Goal: Find specific page/section: Find specific page/section

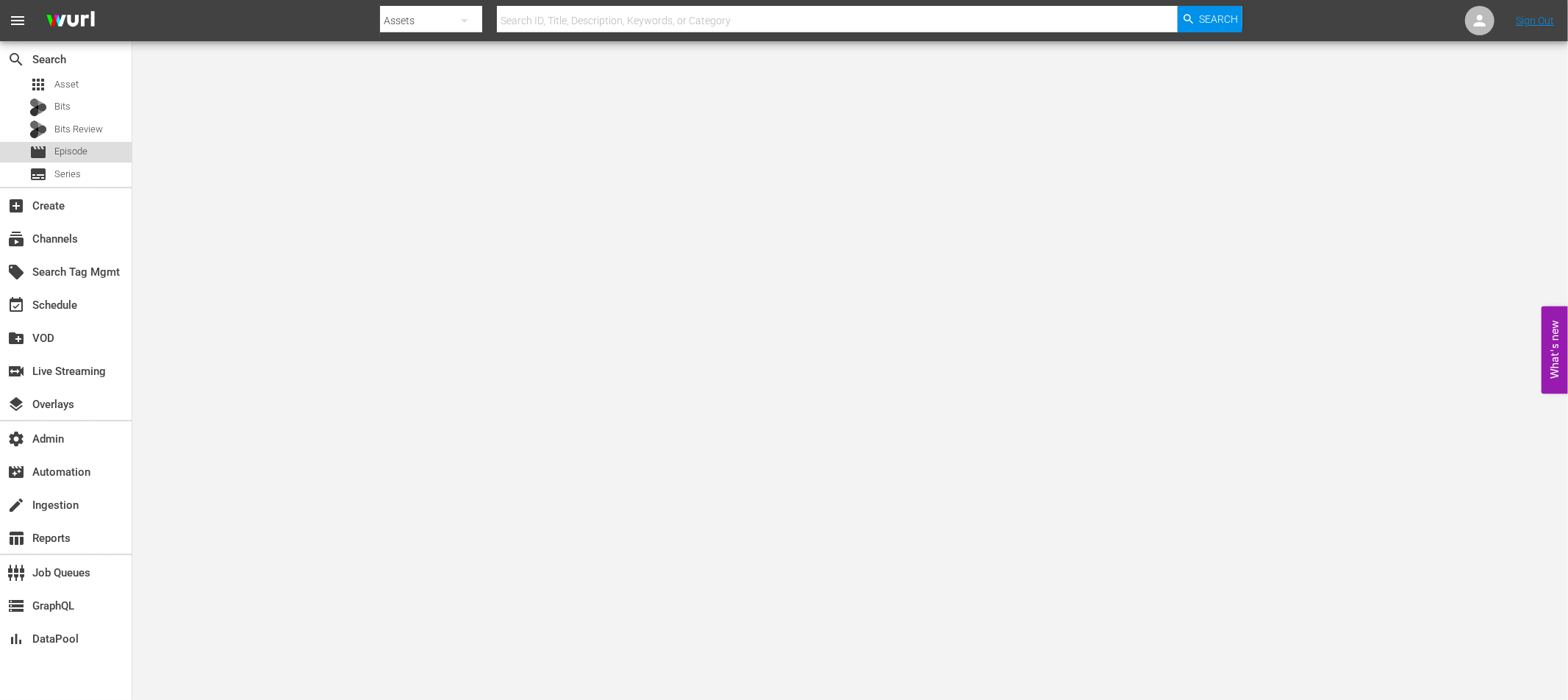
click at [80, 149] on span "Episode" at bounding box center [71, 151] width 33 height 15
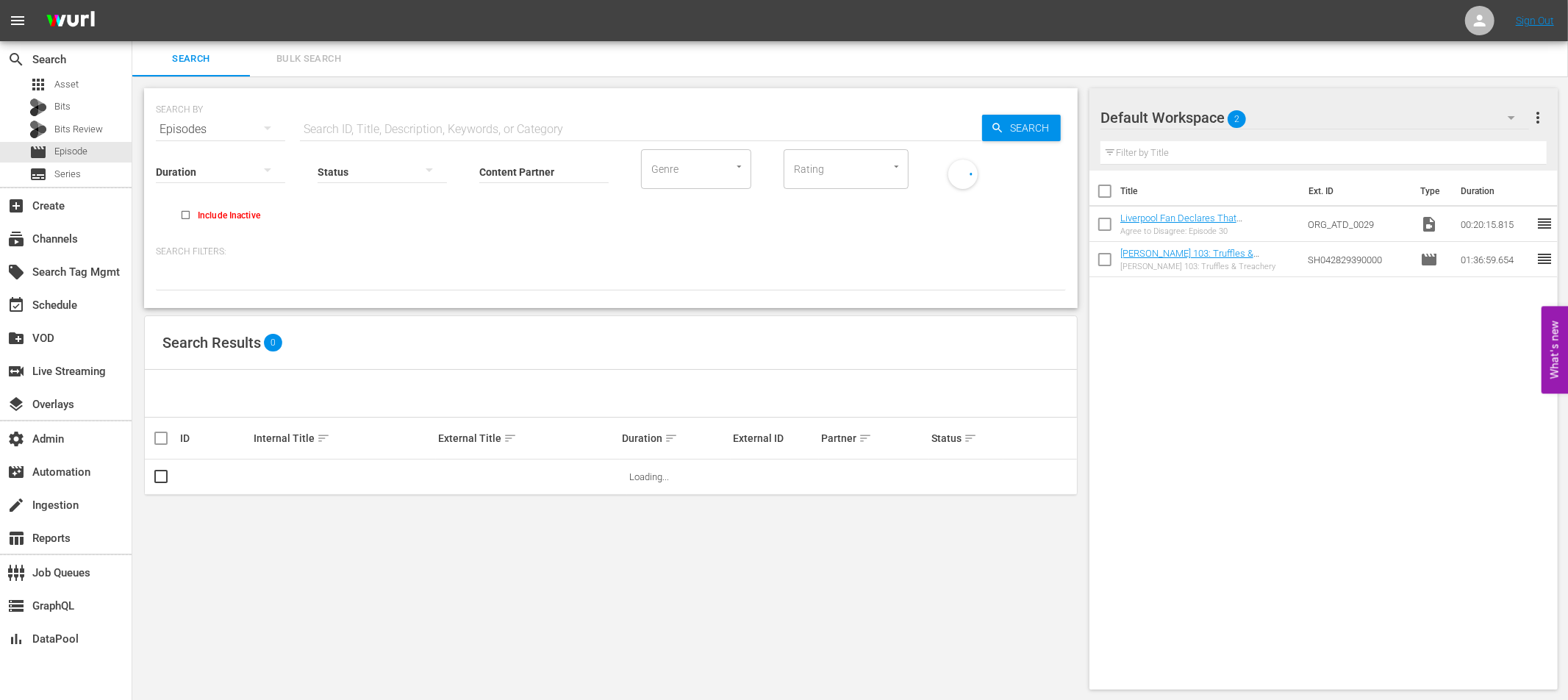
click at [329, 131] on input "text" at bounding box center [642, 129] width 682 height 35
paste input "ust For Laughs Gags - S"
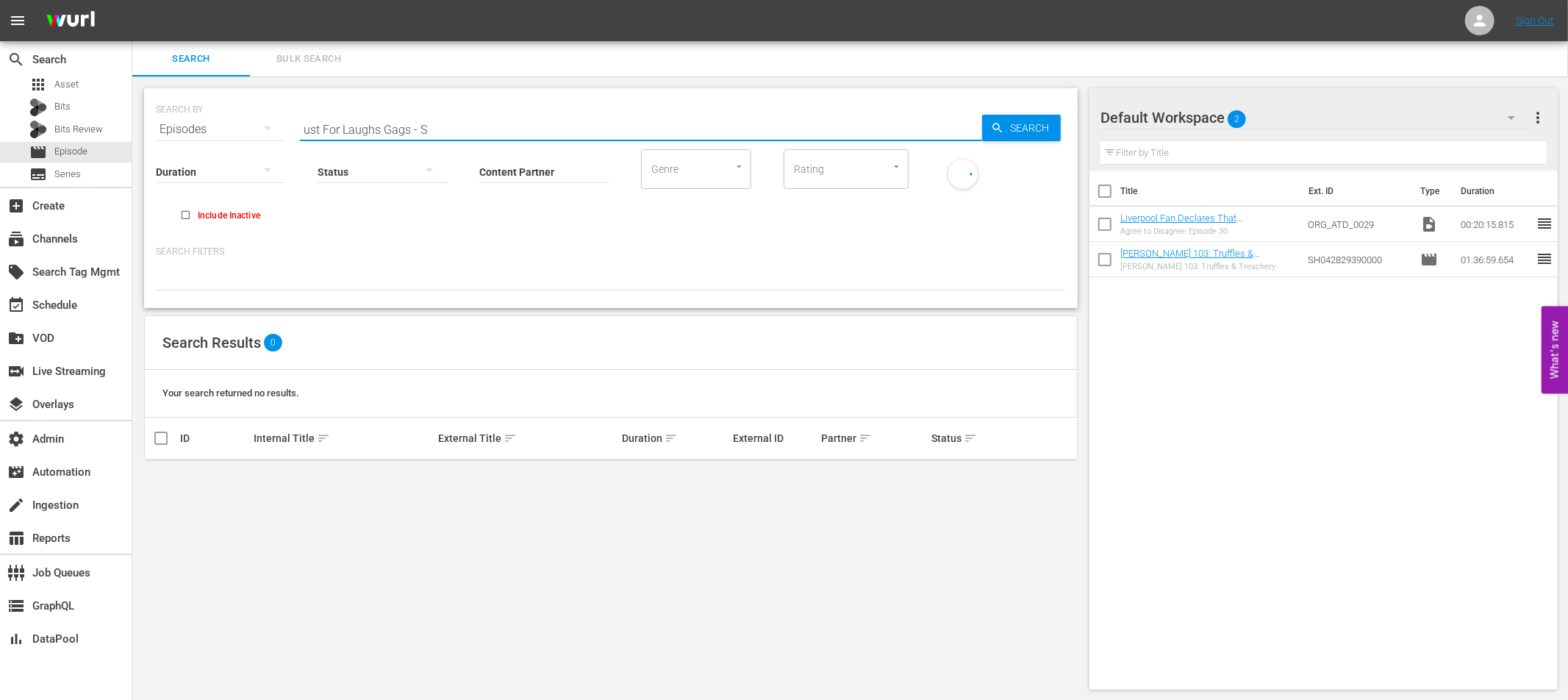
click at [303, 130] on input "ust For Laughs Gags - S" at bounding box center [642, 129] width 682 height 35
type input "Just For Laughs Gags - S"
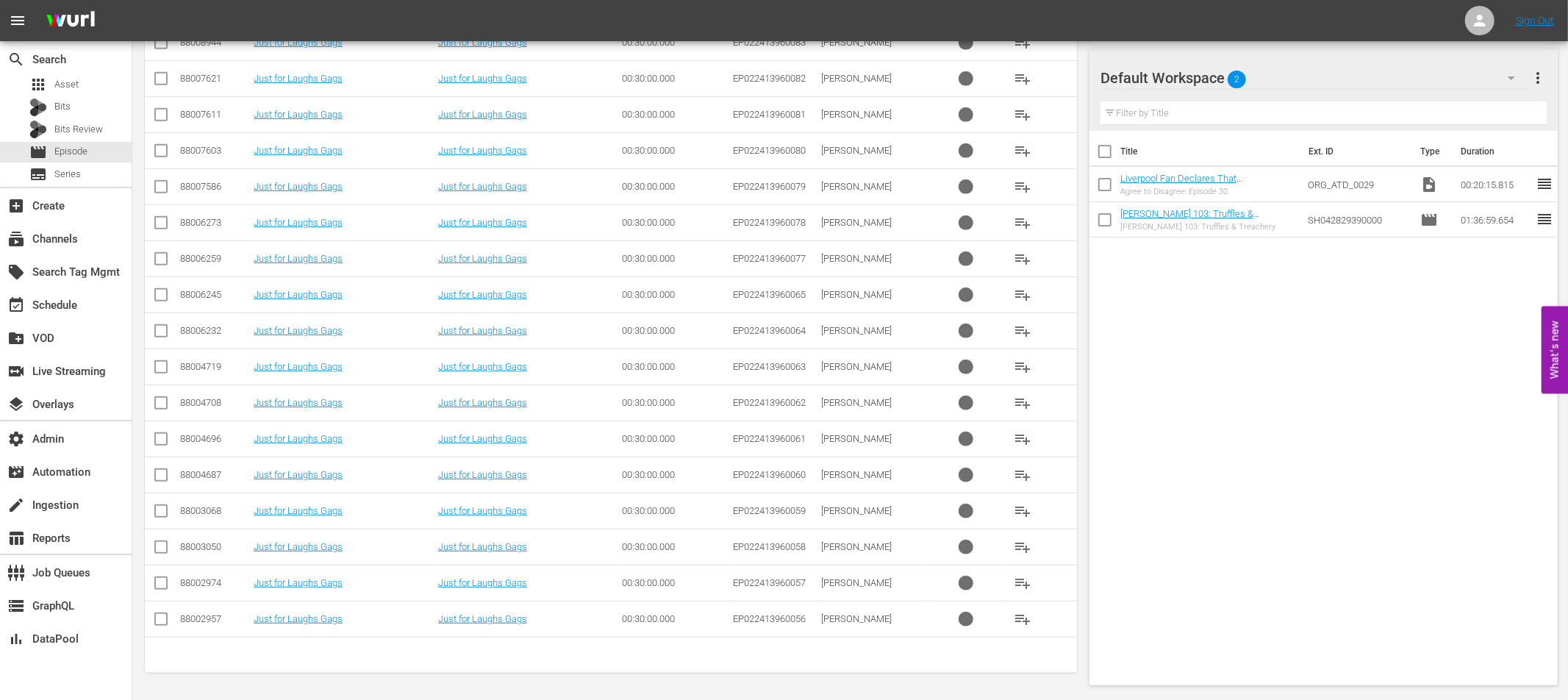
scroll to position [45321, 0]
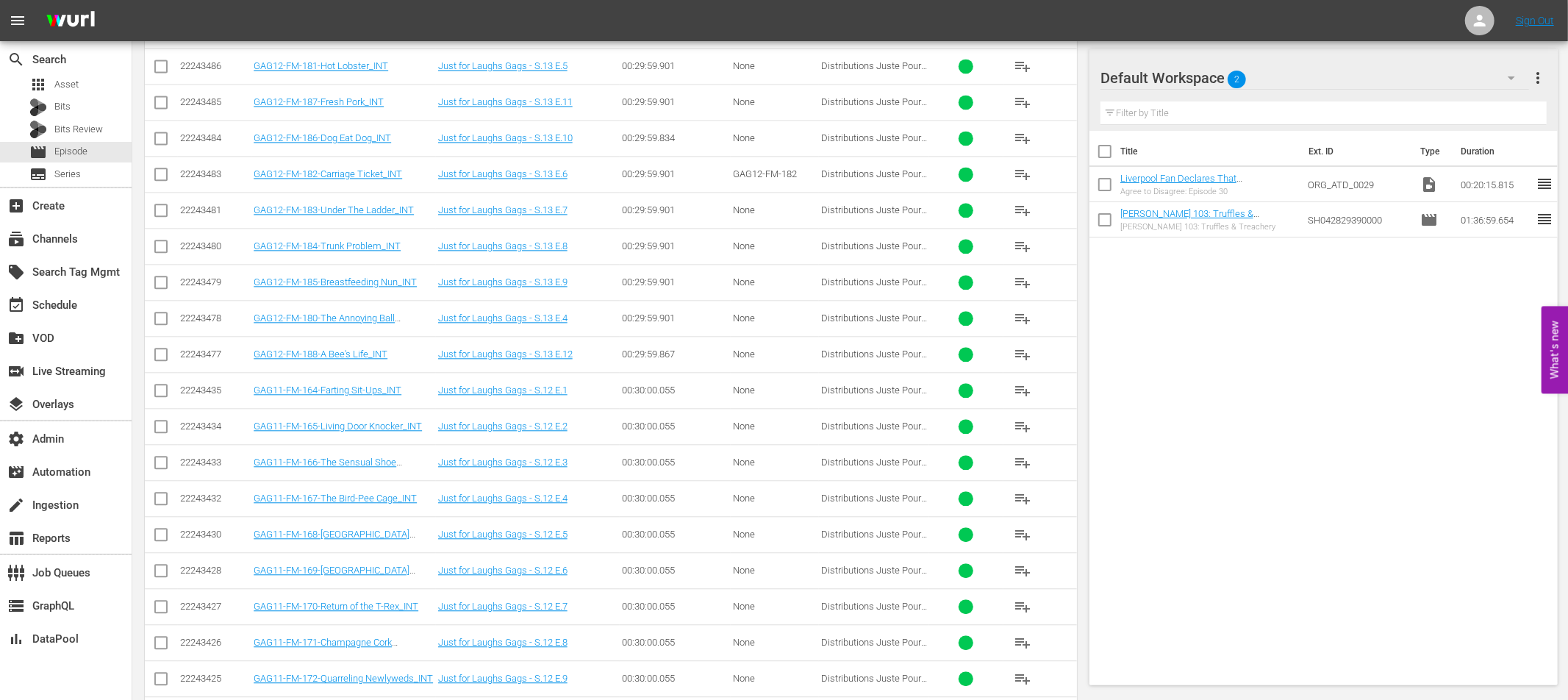
scroll to position [68944, 0]
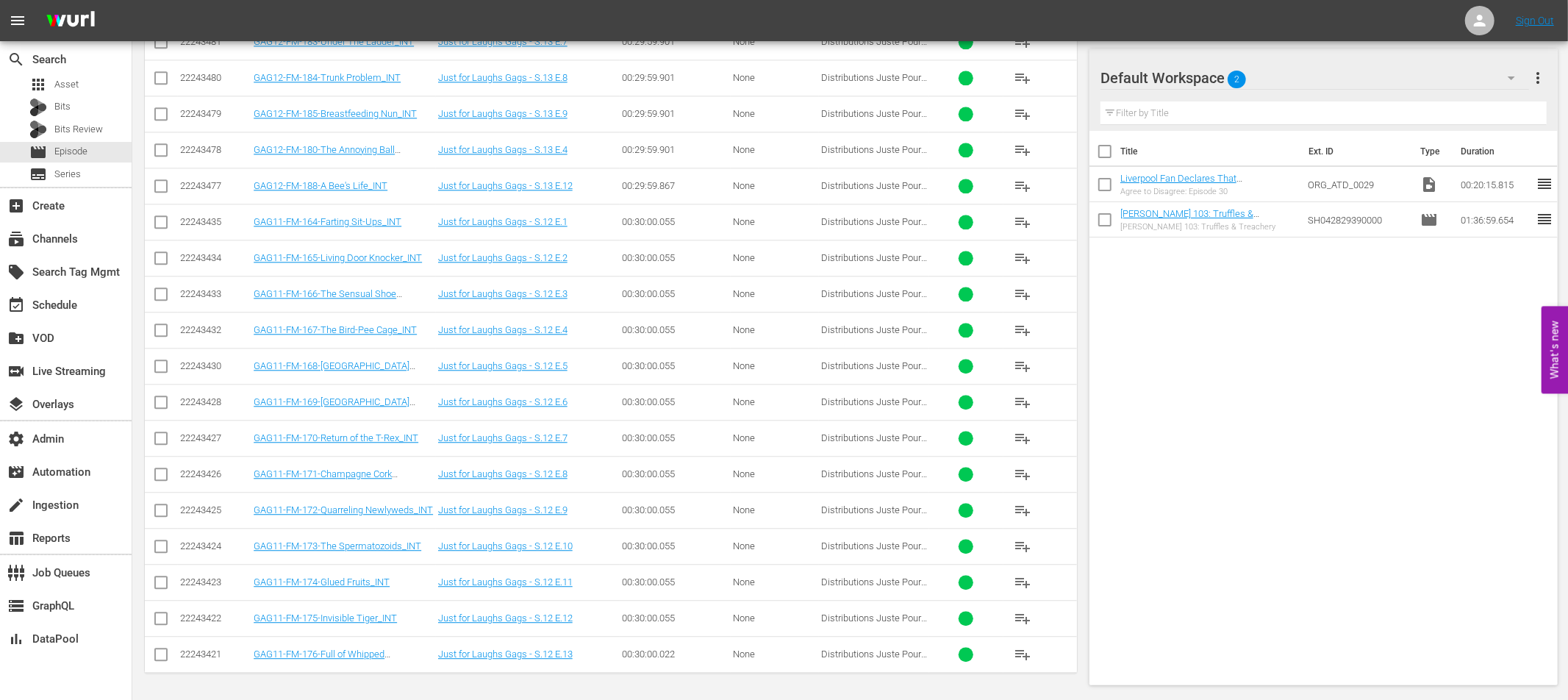
type input "Just For Laughs Gags - S"
